Goal: Information Seeking & Learning: Learn about a topic

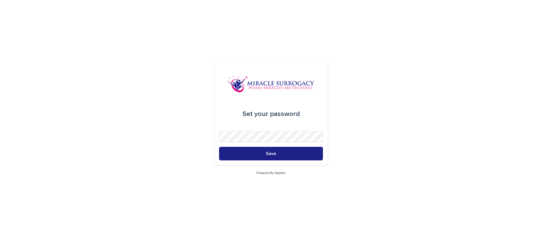
click at [178, 93] on div "Set your password Save Powered By Stacker" at bounding box center [271, 121] width 542 height 243
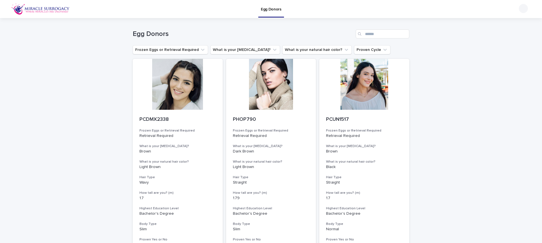
click at [524, 7] on div at bounding box center [523, 8] width 9 height 9
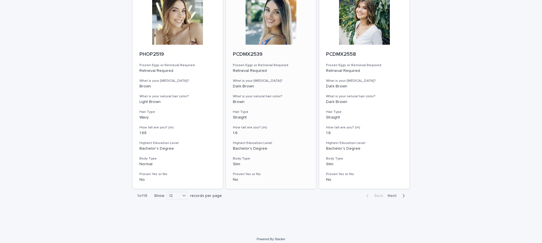
scroll to position [664, 0]
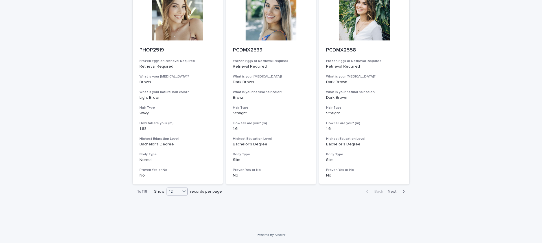
click at [187, 192] on div at bounding box center [184, 190] width 7 height 7
click at [175, 213] on div "36" at bounding box center [177, 212] width 21 height 7
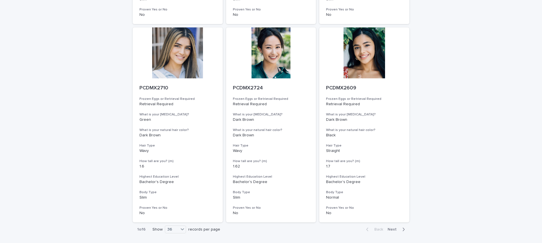
scroll to position [2248, 0]
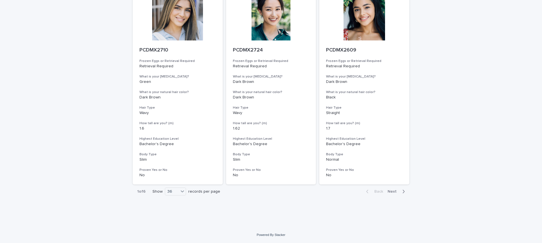
click at [396, 192] on span "Next" at bounding box center [394, 191] width 12 height 4
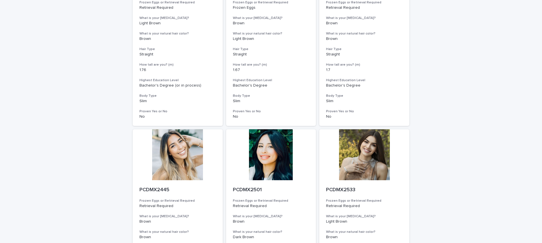
scroll to position [2248, 0]
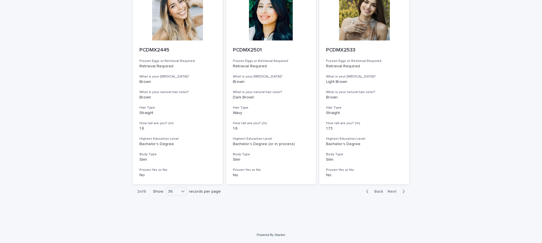
click at [404, 192] on icon "button" at bounding box center [403, 191] width 3 height 5
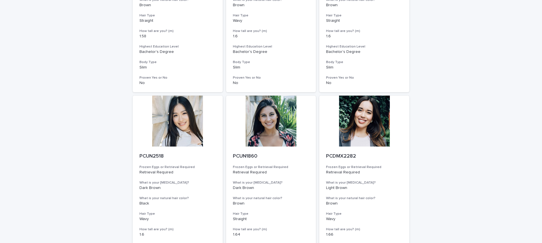
scroll to position [1151, 0]
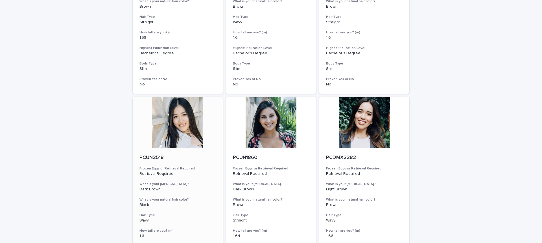
click at [187, 124] on div at bounding box center [178, 122] width 90 height 51
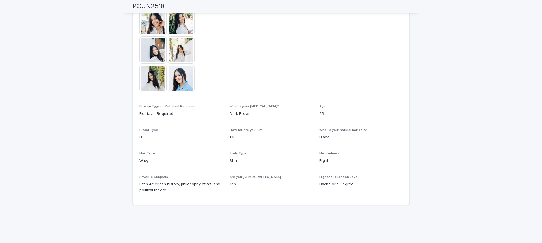
scroll to position [206, 0]
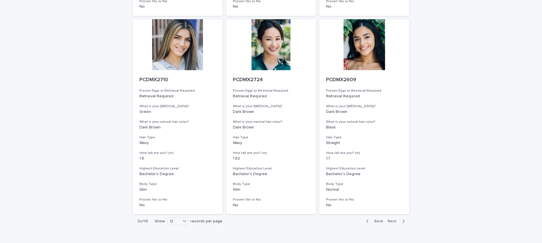
scroll to position [664, 0]
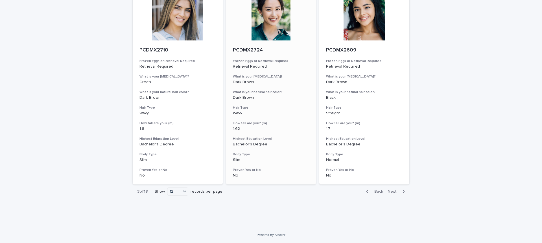
click at [260, 23] on div at bounding box center [271, 15] width 90 height 51
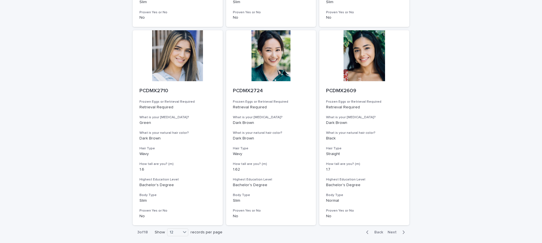
scroll to position [664, 0]
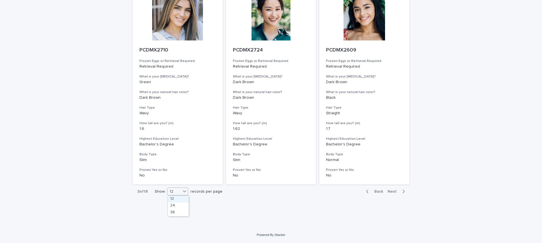
click at [183, 193] on icon at bounding box center [185, 191] width 6 height 6
click at [176, 214] on div "36" at bounding box center [178, 212] width 21 height 7
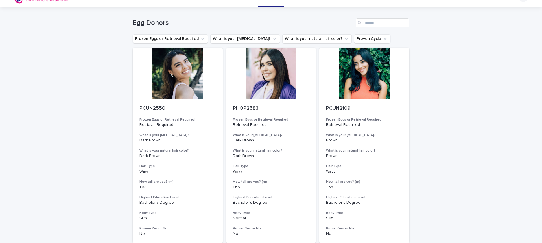
scroll to position [0, 0]
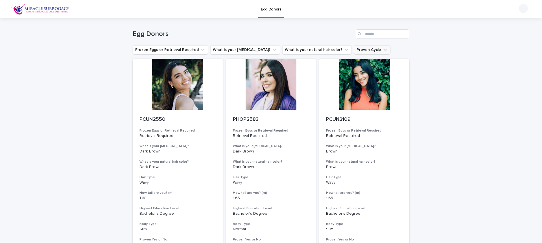
click at [354, 52] on button "Proven Cycle" at bounding box center [372, 49] width 36 height 9
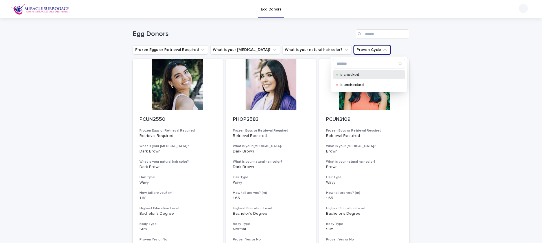
click at [352, 75] on p "is checked" at bounding box center [368, 75] width 56 height 4
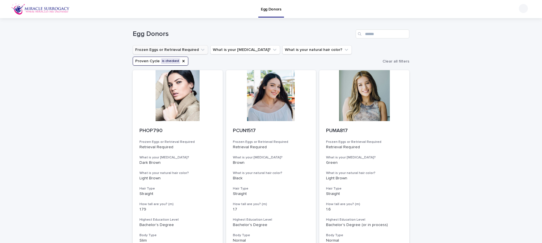
click at [180, 49] on button "Frozen Eggs or Retrieval Required" at bounding box center [170, 49] width 75 height 9
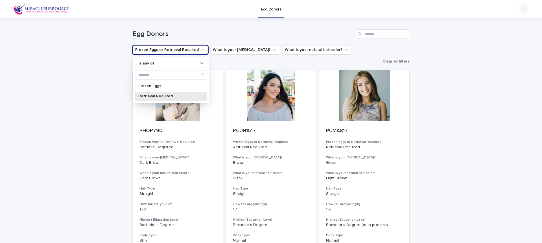
click at [163, 95] on p "Retrieval Required" at bounding box center [168, 96] width 60 height 4
click at [208, 38] on div "Egg Donors" at bounding box center [271, 33] width 277 height 9
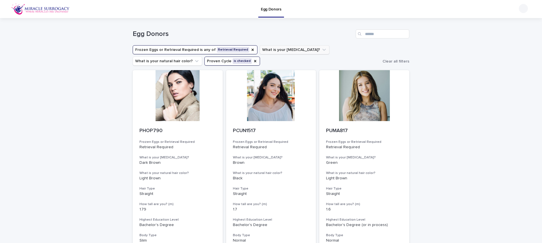
click at [272, 47] on button "What is your [MEDICAL_DATA]?" at bounding box center [295, 49] width 70 height 9
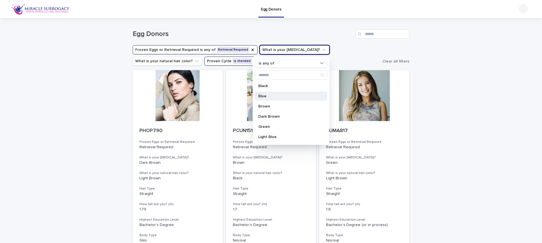
click at [269, 99] on div "Blue" at bounding box center [291, 95] width 72 height 9
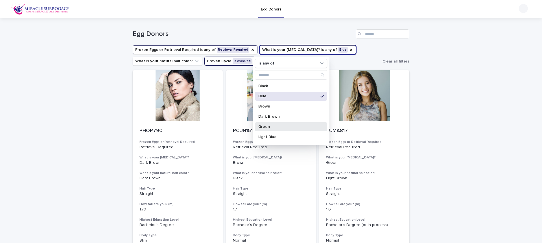
click at [272, 128] on p "Green" at bounding box center [288, 127] width 60 height 4
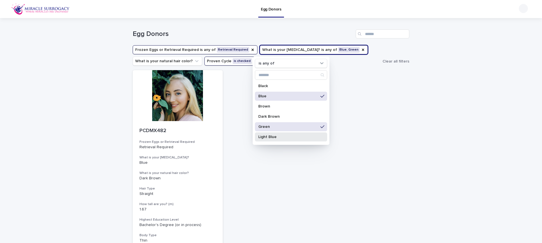
click at [273, 135] on p "Light Blue" at bounding box center [288, 137] width 60 height 4
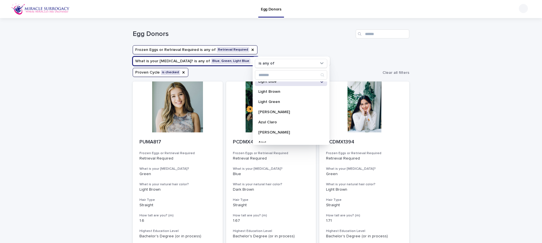
scroll to position [58, 0]
click at [277, 99] on p "Light Green" at bounding box center [288, 99] width 60 height 4
click at [429, 119] on div "Loading... Saving… Loading... Saving… Egg Donors Frozen Eggs or Retrieval Requi…" at bounding box center [271, 168] width 542 height 300
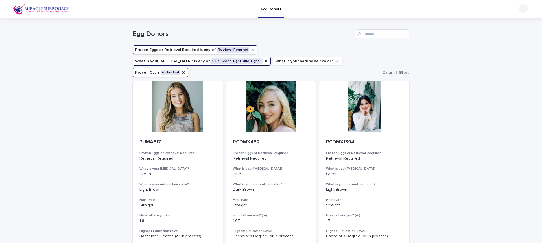
click at [252, 50] on icon "Frozen Eggs or Retrieval Required" at bounding box center [253, 50] width 2 height 2
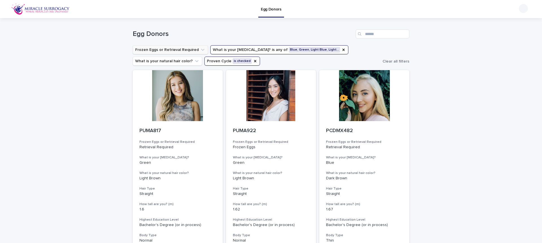
click at [372, 93] on div at bounding box center [364, 95] width 90 height 51
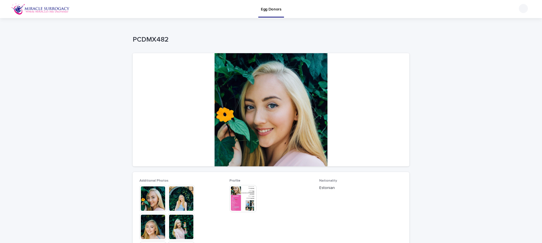
click at [55, 11] on img at bounding box center [40, 8] width 58 height 11
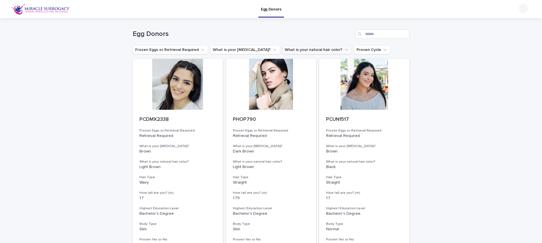
click at [309, 50] on button "What is your natural hair color?" at bounding box center [316, 49] width 69 height 9
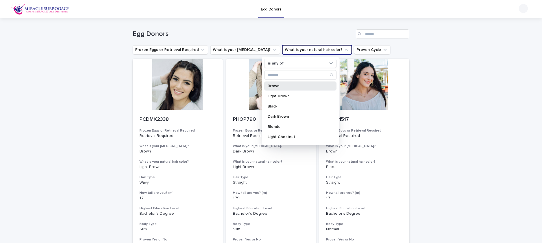
click at [289, 88] on p "Brown" at bounding box center [298, 86] width 60 height 4
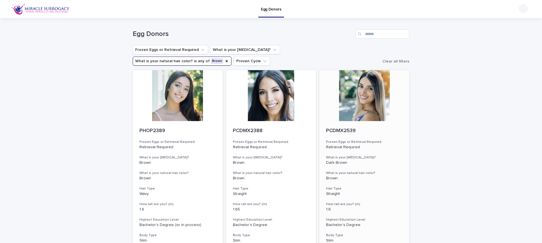
click at [355, 96] on div at bounding box center [364, 95] width 90 height 51
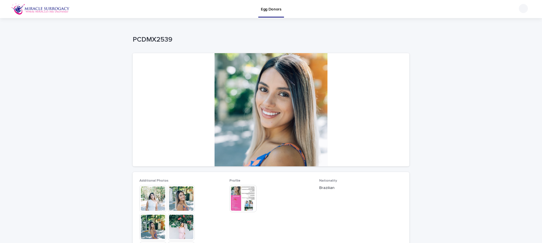
click at [268, 102] on div at bounding box center [271, 109] width 277 height 113
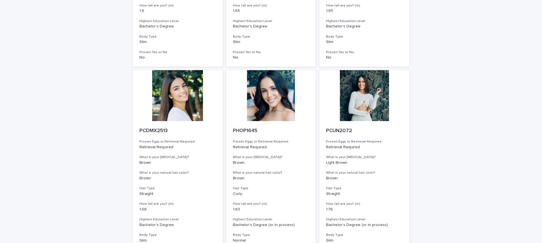
scroll to position [675, 0]
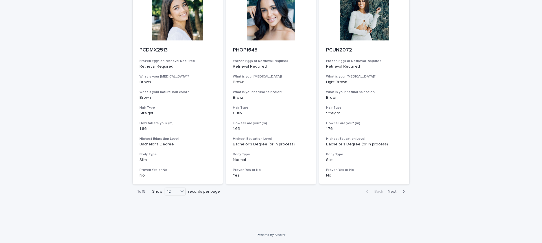
click at [394, 185] on div "Back Next" at bounding box center [386, 191] width 48 height 14
click at [394, 192] on span "Next" at bounding box center [394, 191] width 12 height 4
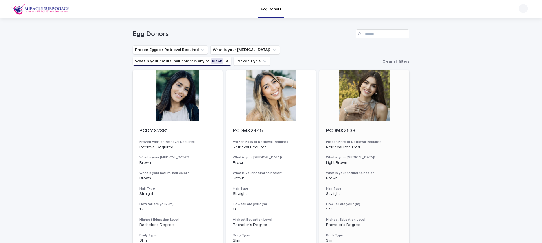
click at [335, 100] on div at bounding box center [364, 95] width 90 height 51
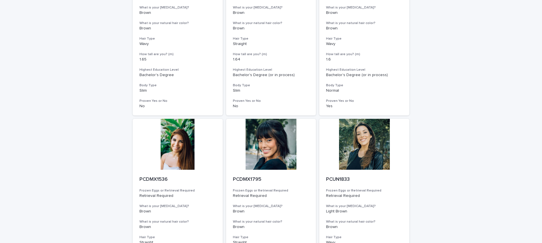
scroll to position [675, 0]
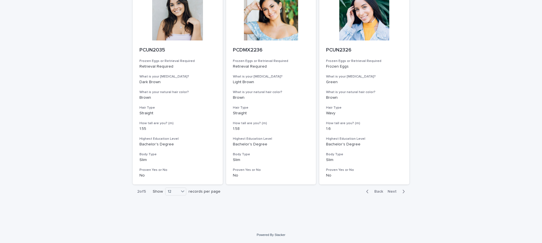
click at [393, 193] on button "Next" at bounding box center [397, 191] width 24 height 5
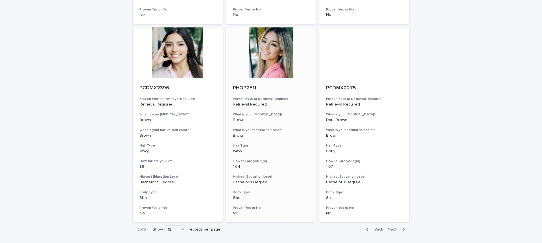
scroll to position [675, 0]
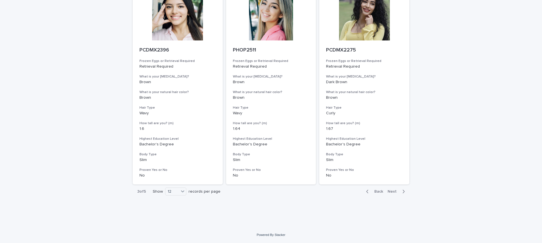
click at [403, 192] on icon "button" at bounding box center [404, 190] width 2 height 3
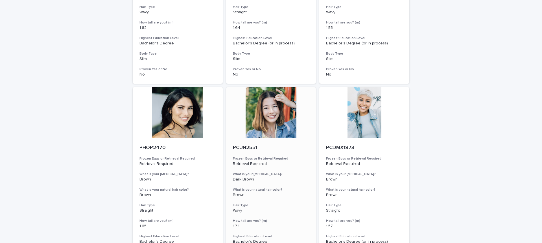
scroll to position [230, 0]
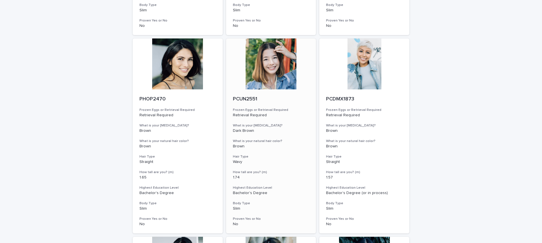
click at [272, 70] on div at bounding box center [271, 63] width 90 height 51
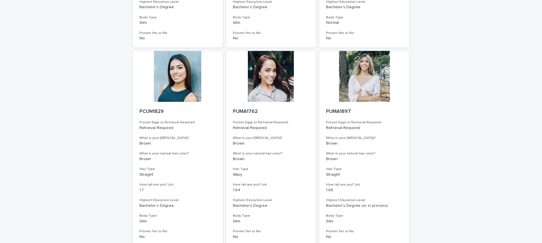
scroll to position [675, 0]
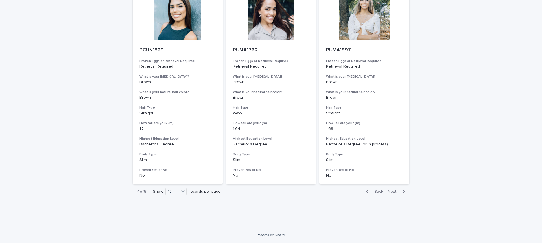
click at [403, 189] on icon "button" at bounding box center [403, 191] width 3 height 5
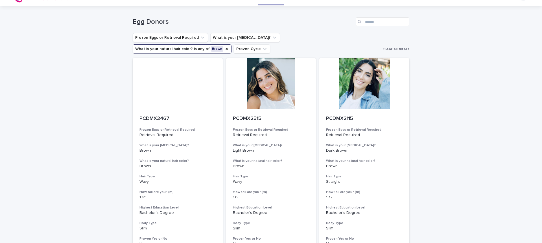
scroll to position [10, 0]
